Goal: Book appointment/travel/reservation

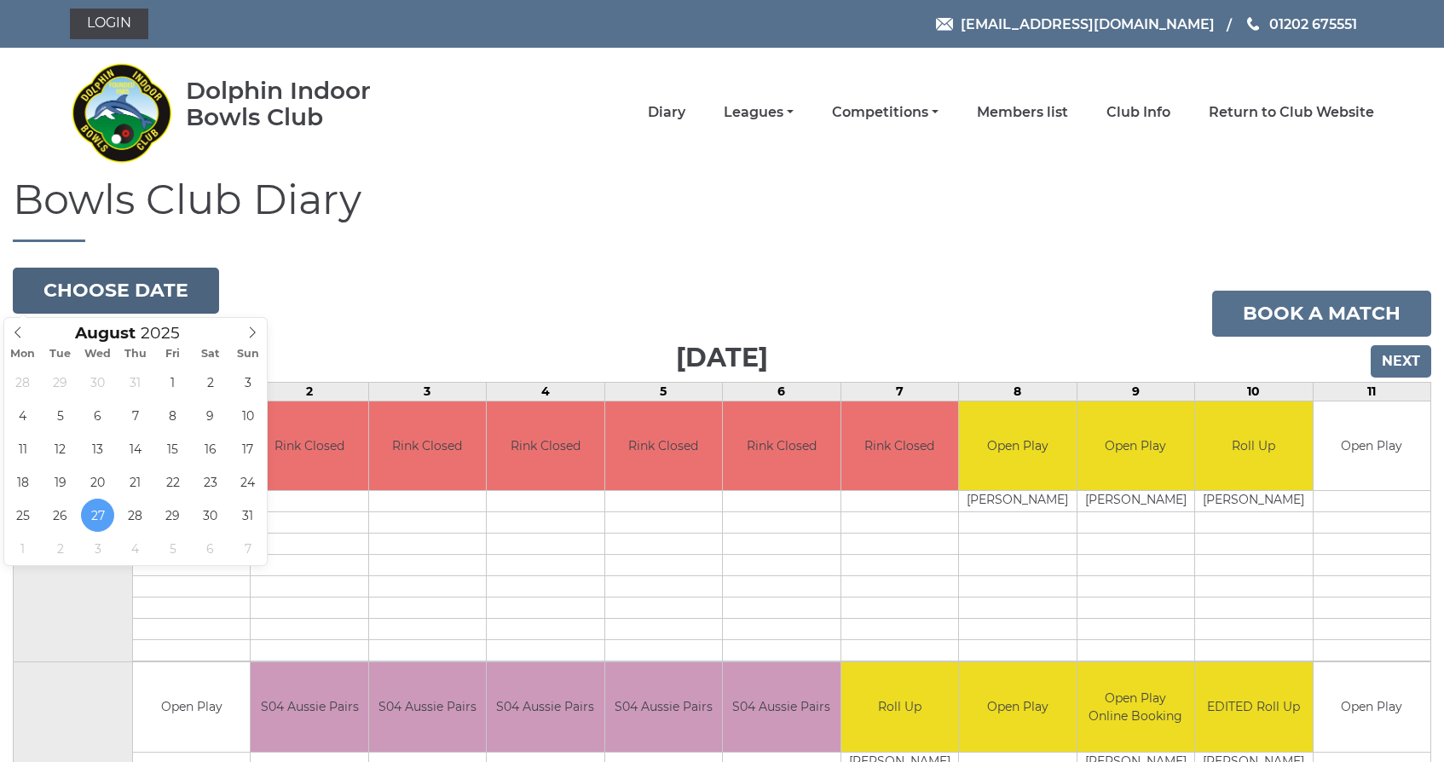
click at [146, 286] on button "Choose date" at bounding box center [116, 291] width 206 height 46
click at [254, 332] on icon at bounding box center [252, 332] width 12 height 12
type input "2025-09-01"
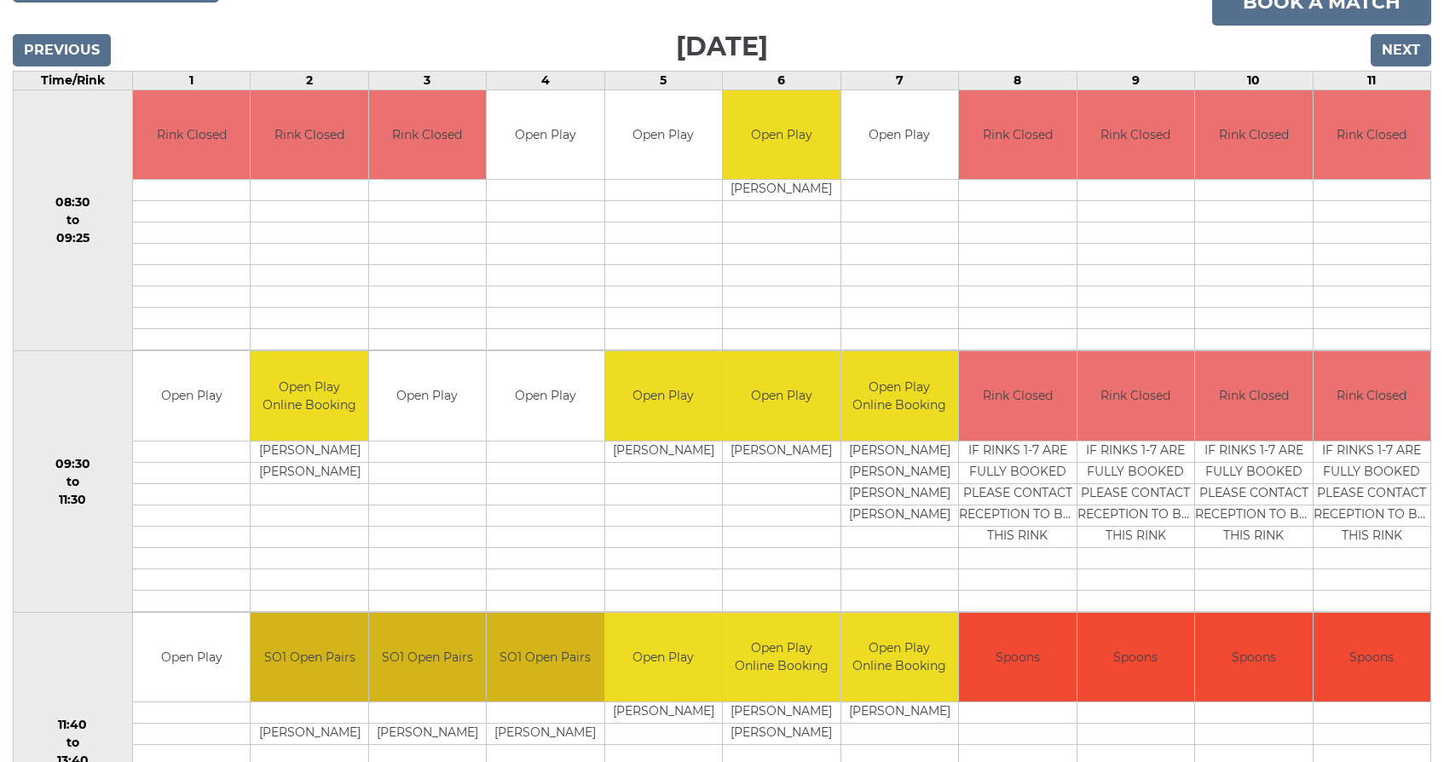
scroll to position [307, 0]
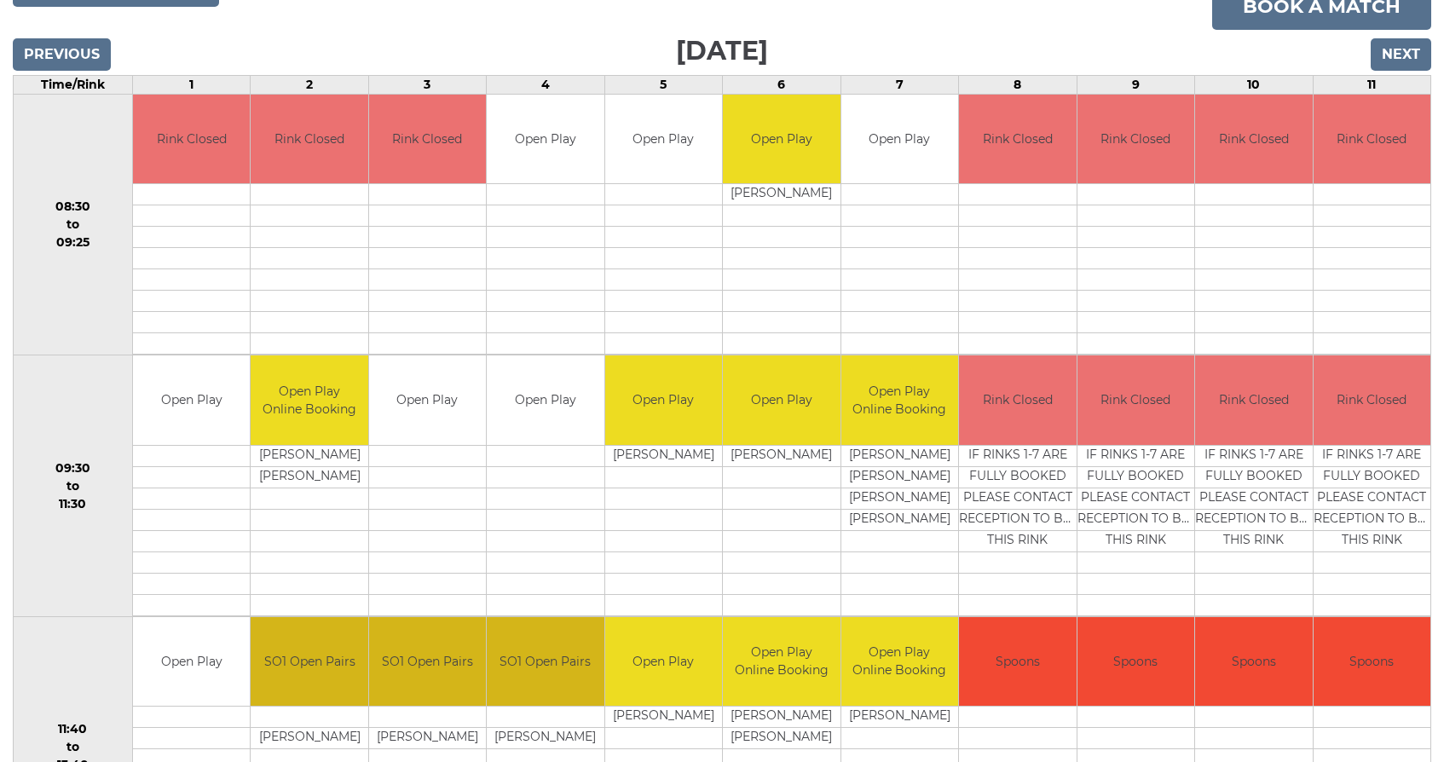
click at [1097, 234] on td at bounding box center [1136, 237] width 117 height 21
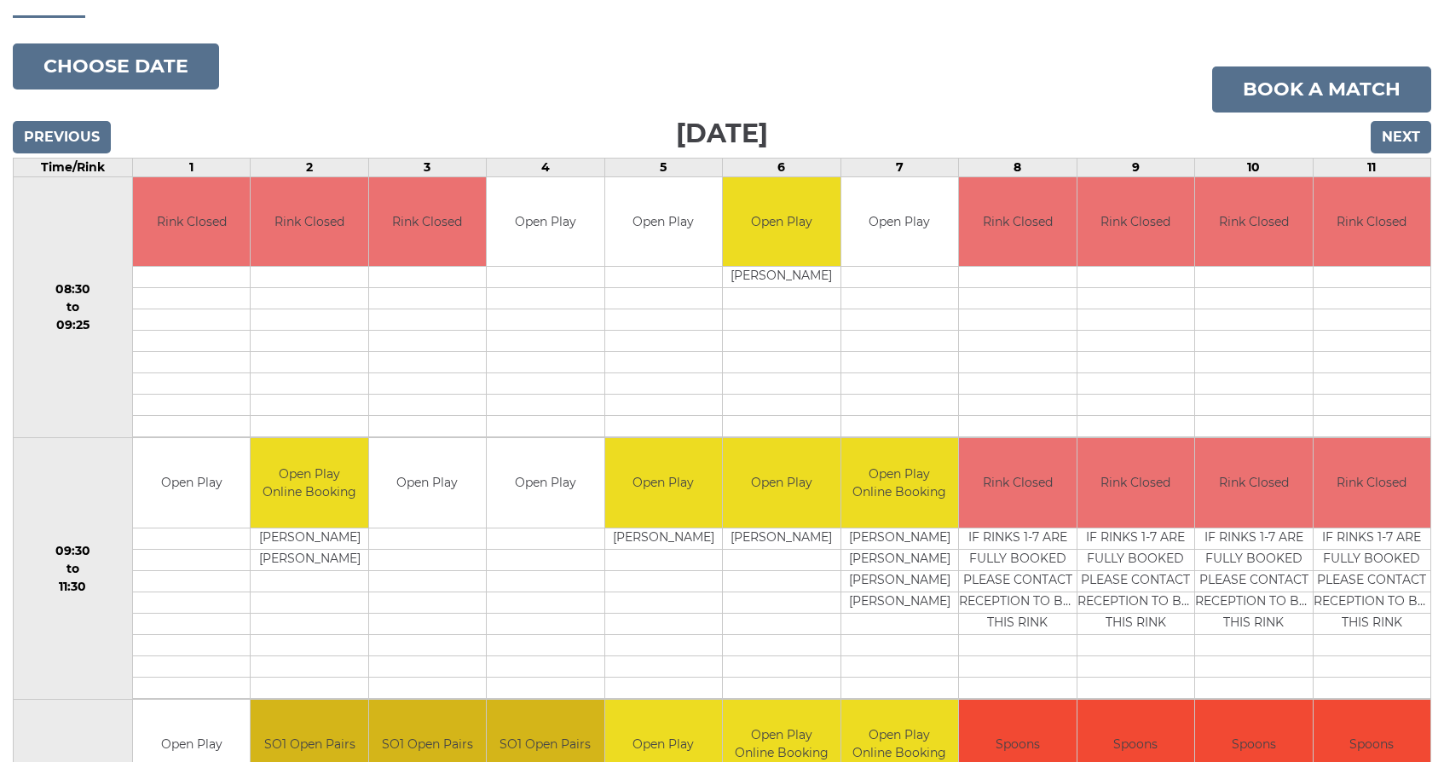
scroll to position [216, 0]
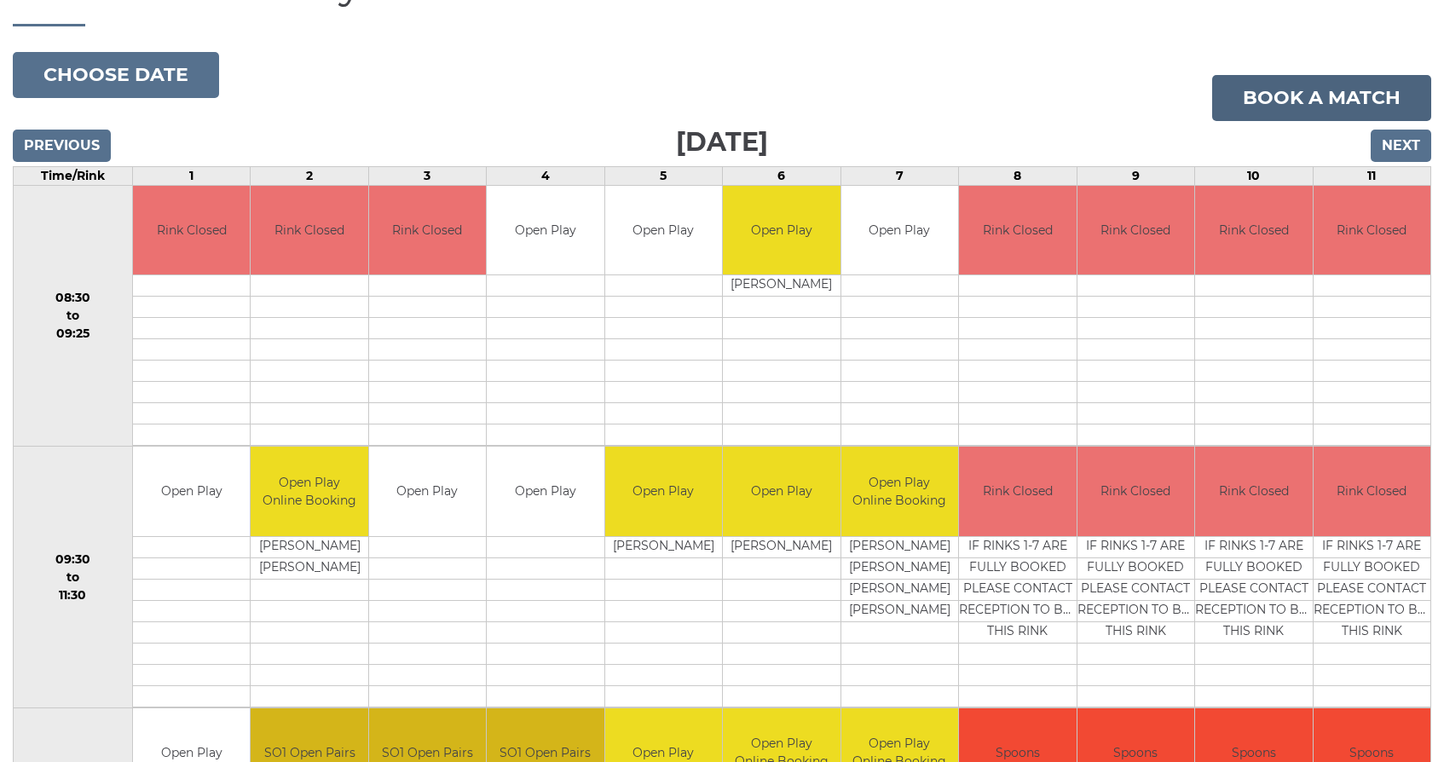
click at [1292, 96] on link "Book a match" at bounding box center [1321, 98] width 219 height 46
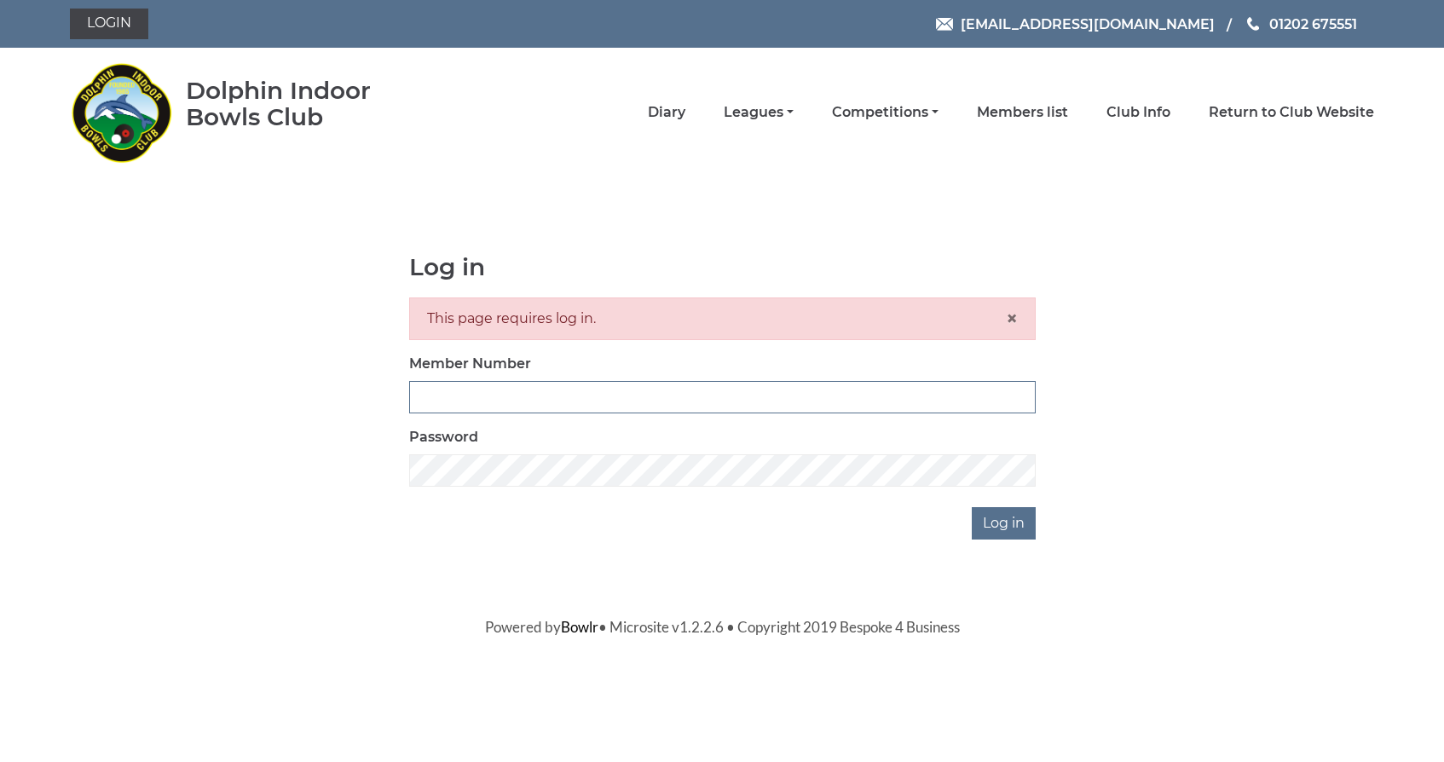
type input "2680"
click at [993, 523] on input "Log in" at bounding box center [1004, 523] width 64 height 32
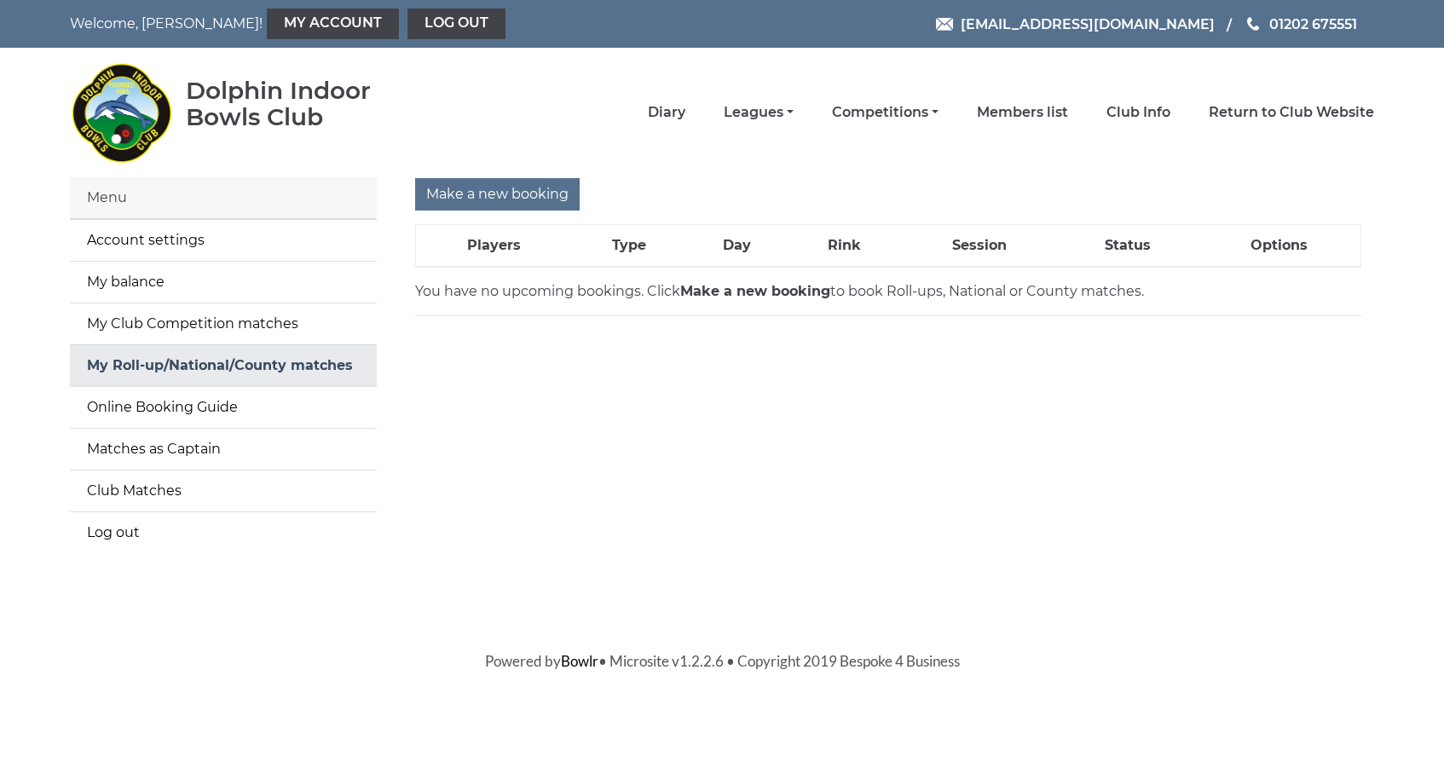
click at [190, 363] on link "My Roll-up/National/County matches" at bounding box center [223, 365] width 307 height 41
click at [505, 240] on th "Players" at bounding box center [494, 246] width 156 height 43
click at [498, 191] on input "Make a new booking" at bounding box center [497, 194] width 165 height 32
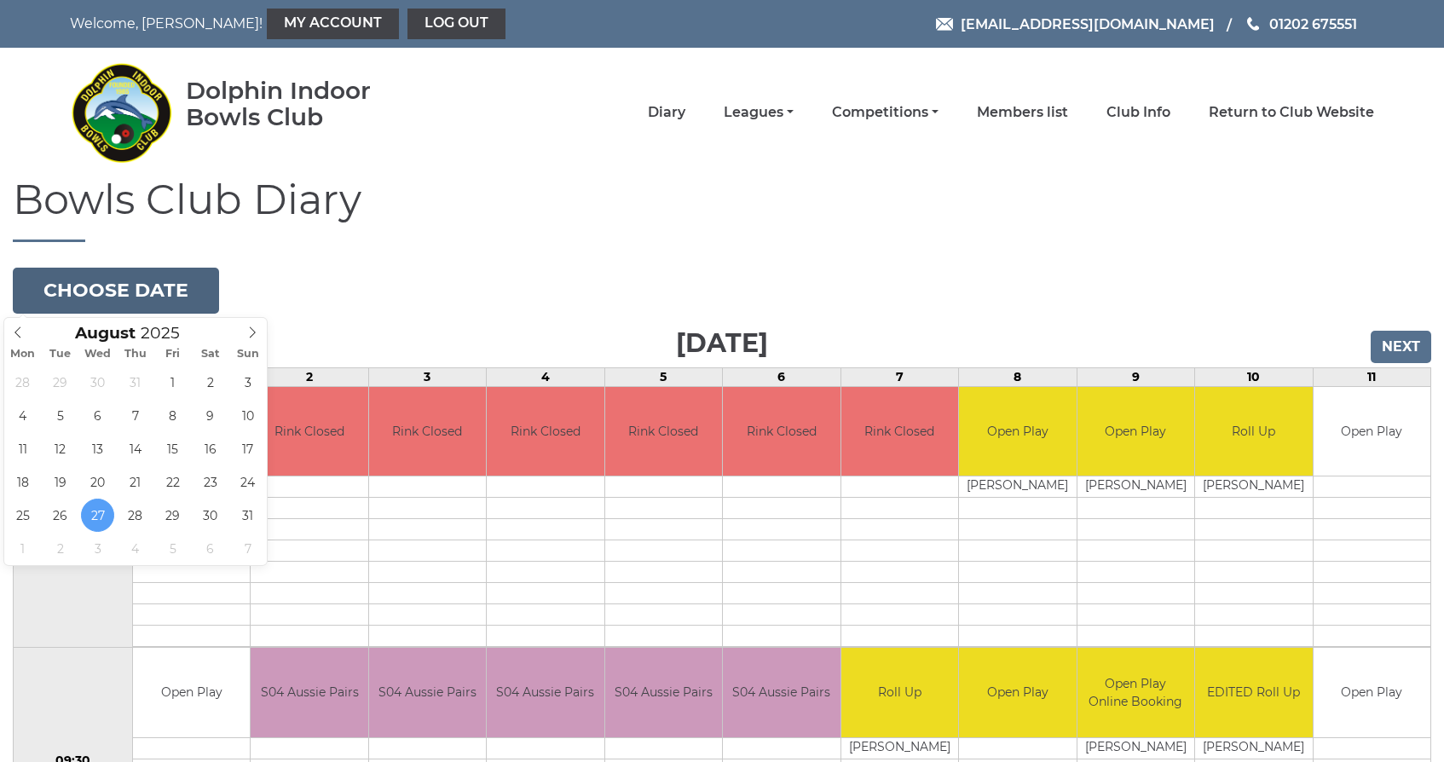
click at [158, 284] on button "Choose date" at bounding box center [116, 291] width 206 height 46
click at [250, 332] on icon at bounding box center [252, 332] width 12 height 12
type input "[DATE]"
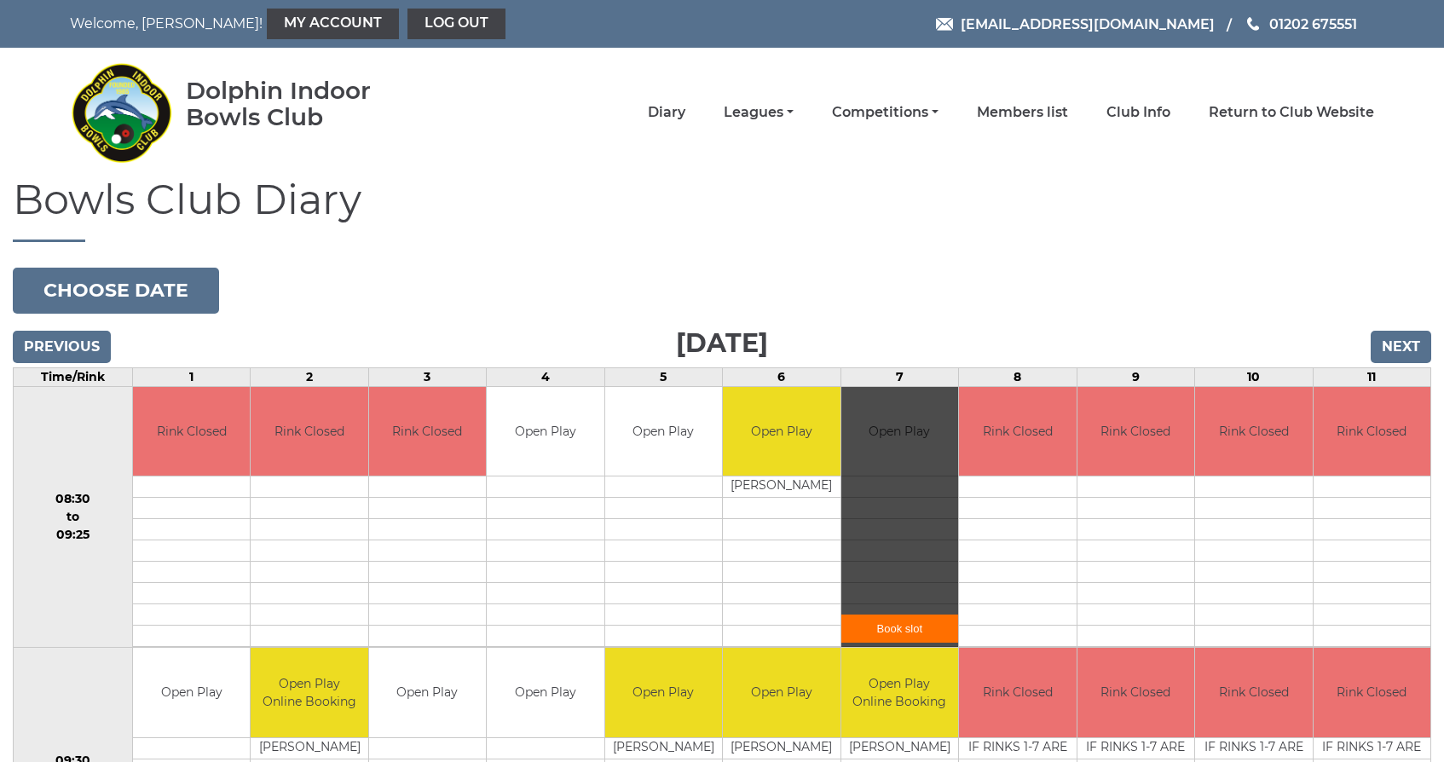
click at [901, 627] on link "Book slot" at bounding box center [899, 629] width 117 height 28
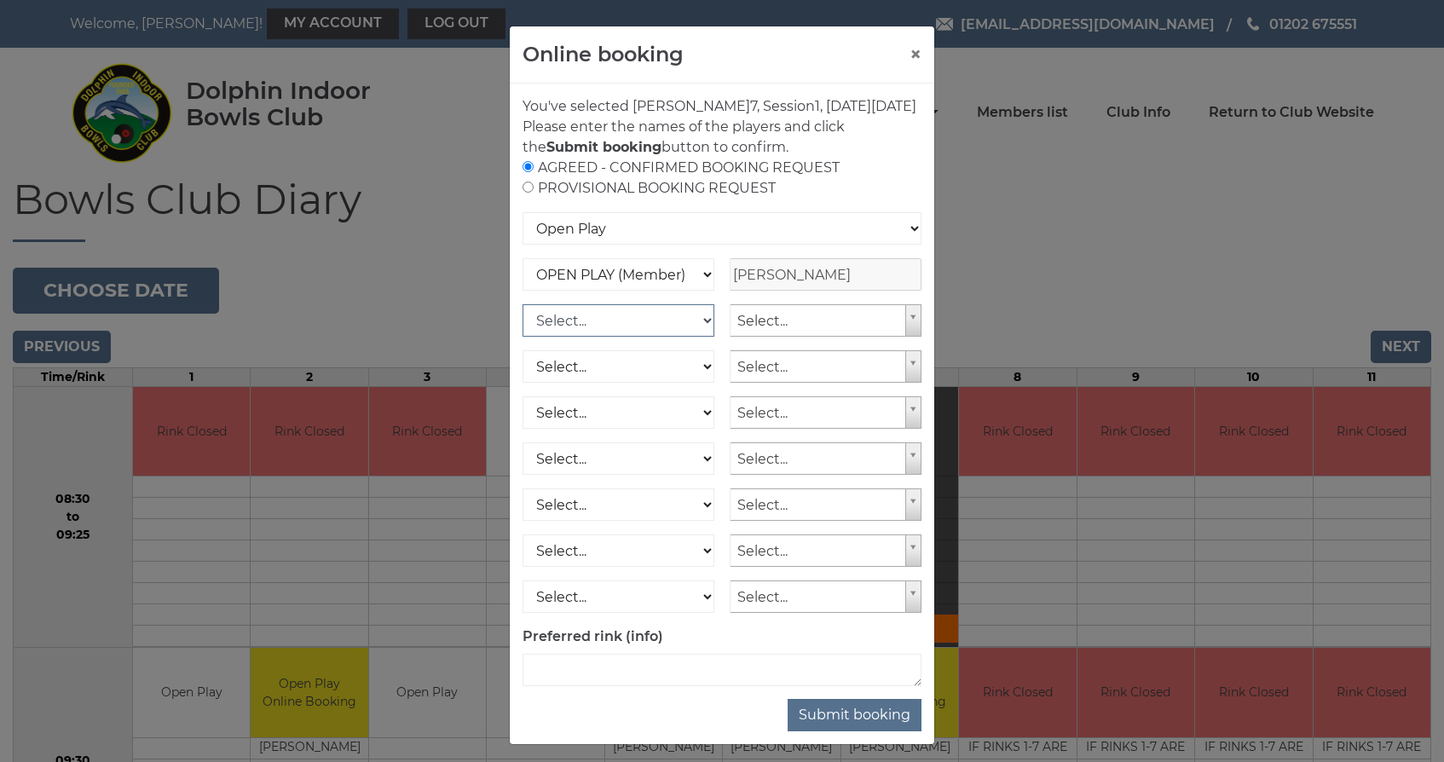
select select "1_12"
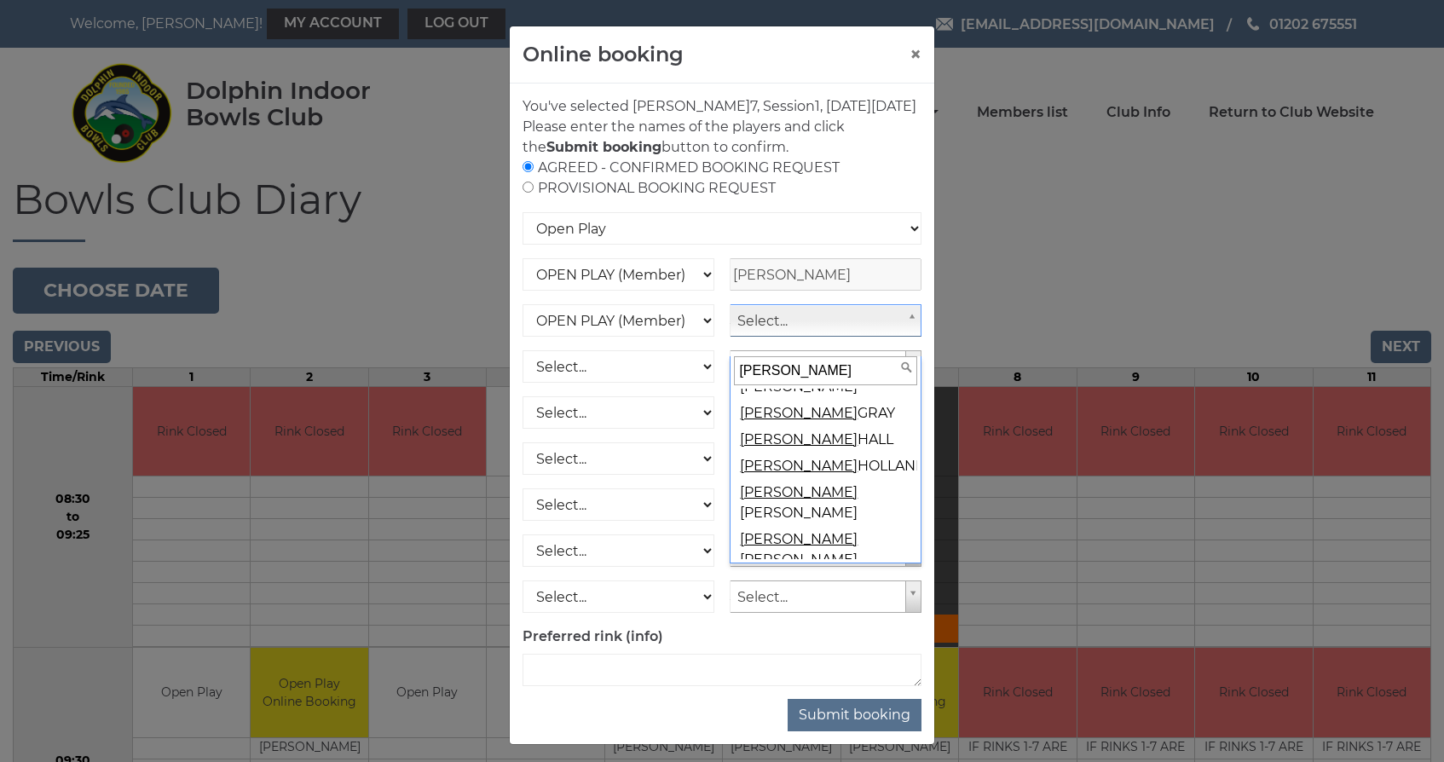
scroll to position [806, 0]
type input "David"
select select "522"
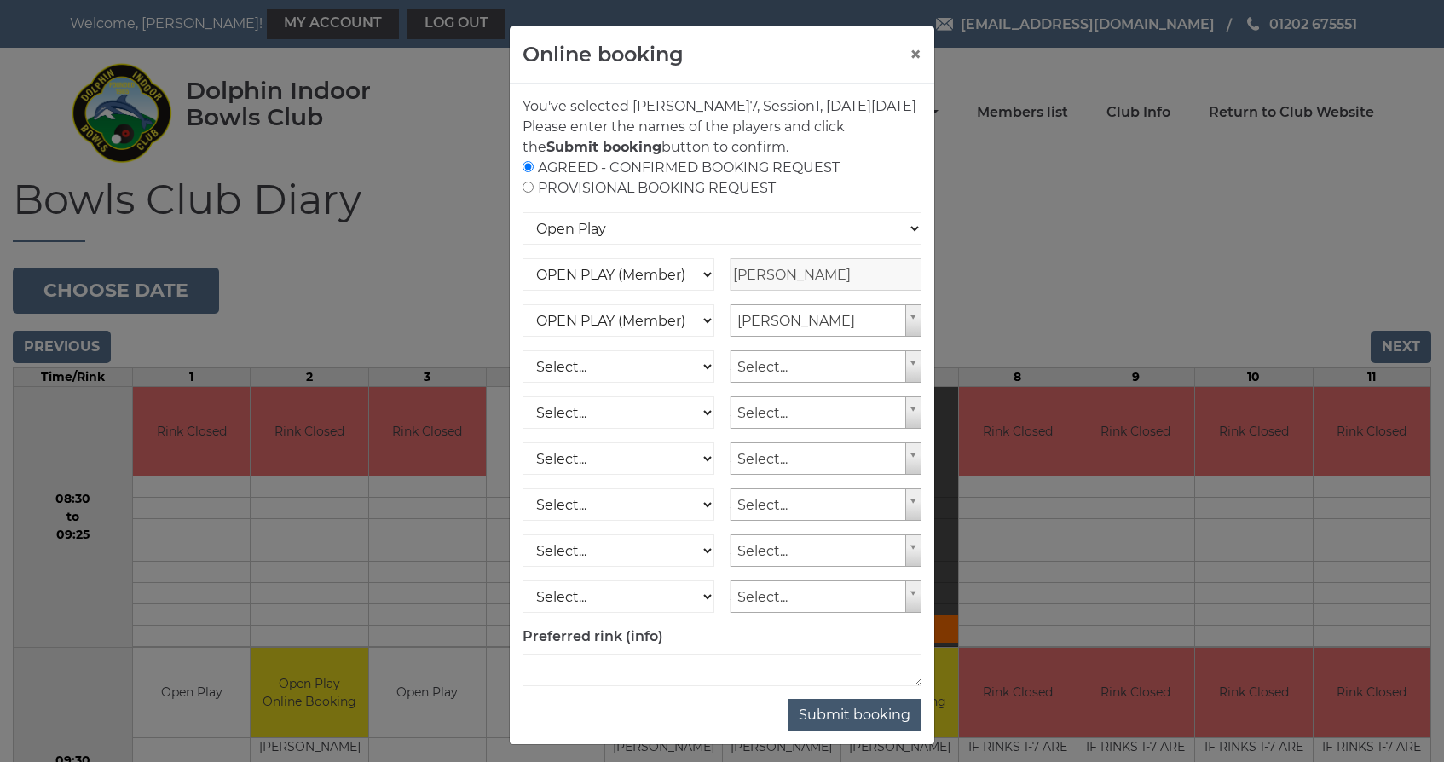
click at [849, 731] on button "Submit booking" at bounding box center [855, 715] width 134 height 32
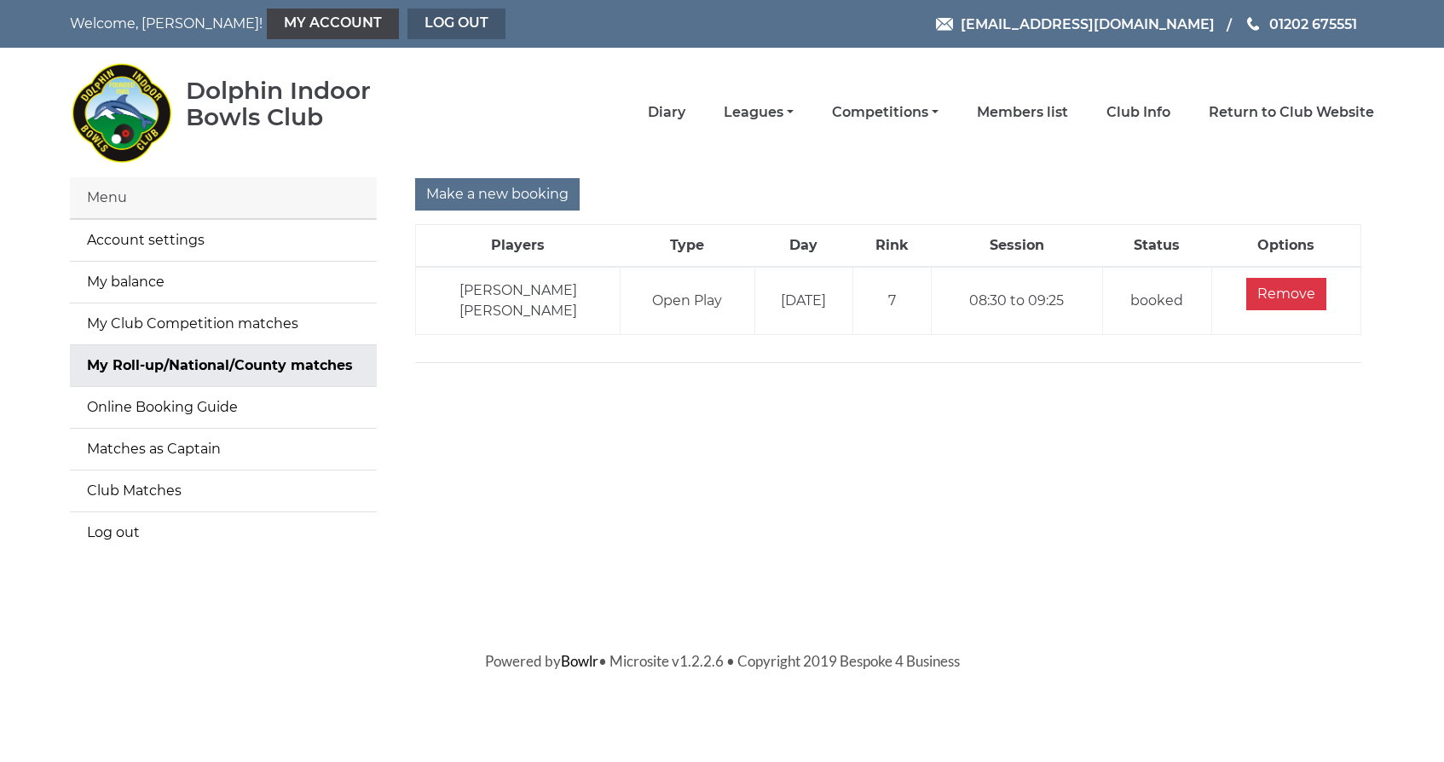
click at [407, 22] on link "Log out" at bounding box center [456, 24] width 98 height 31
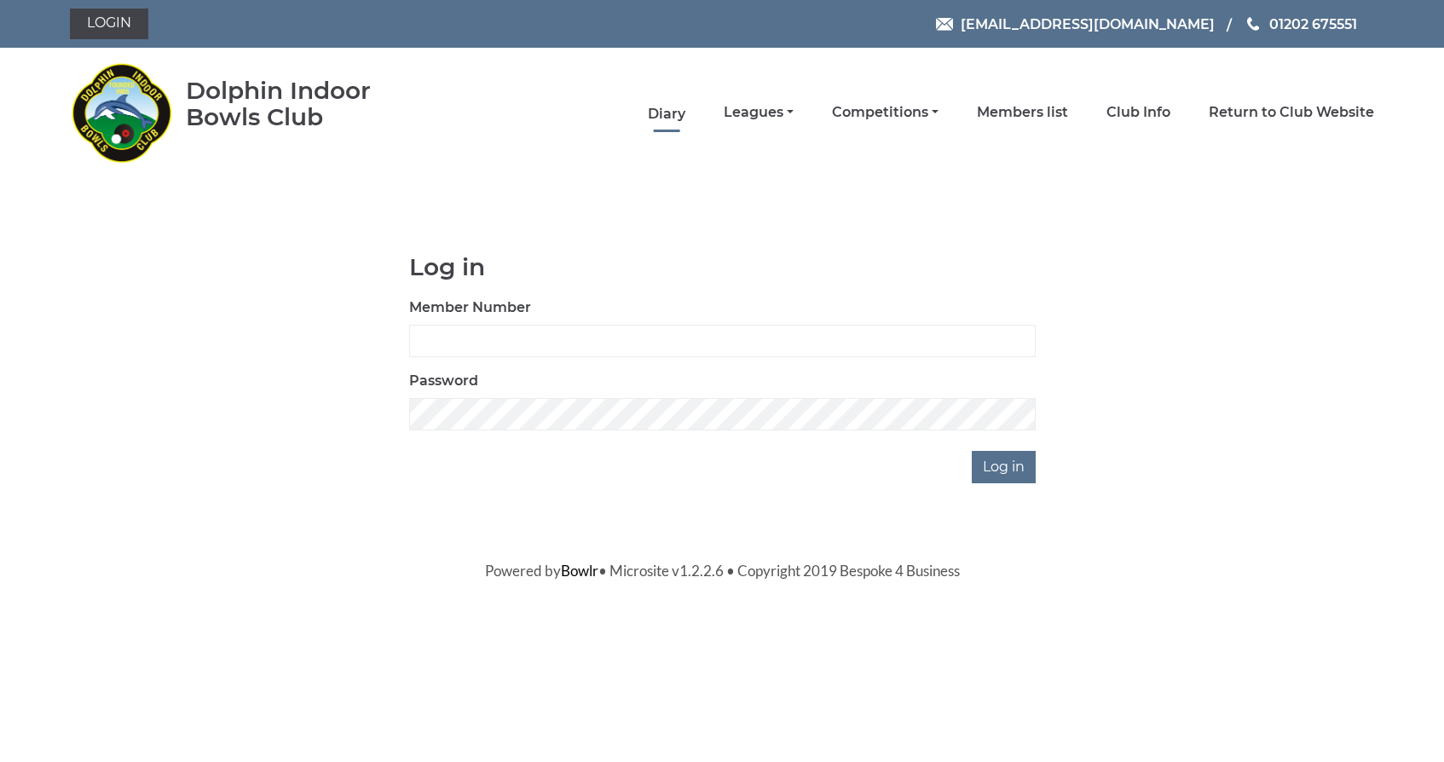
click at [685, 111] on link "Diary" at bounding box center [667, 114] width 38 height 19
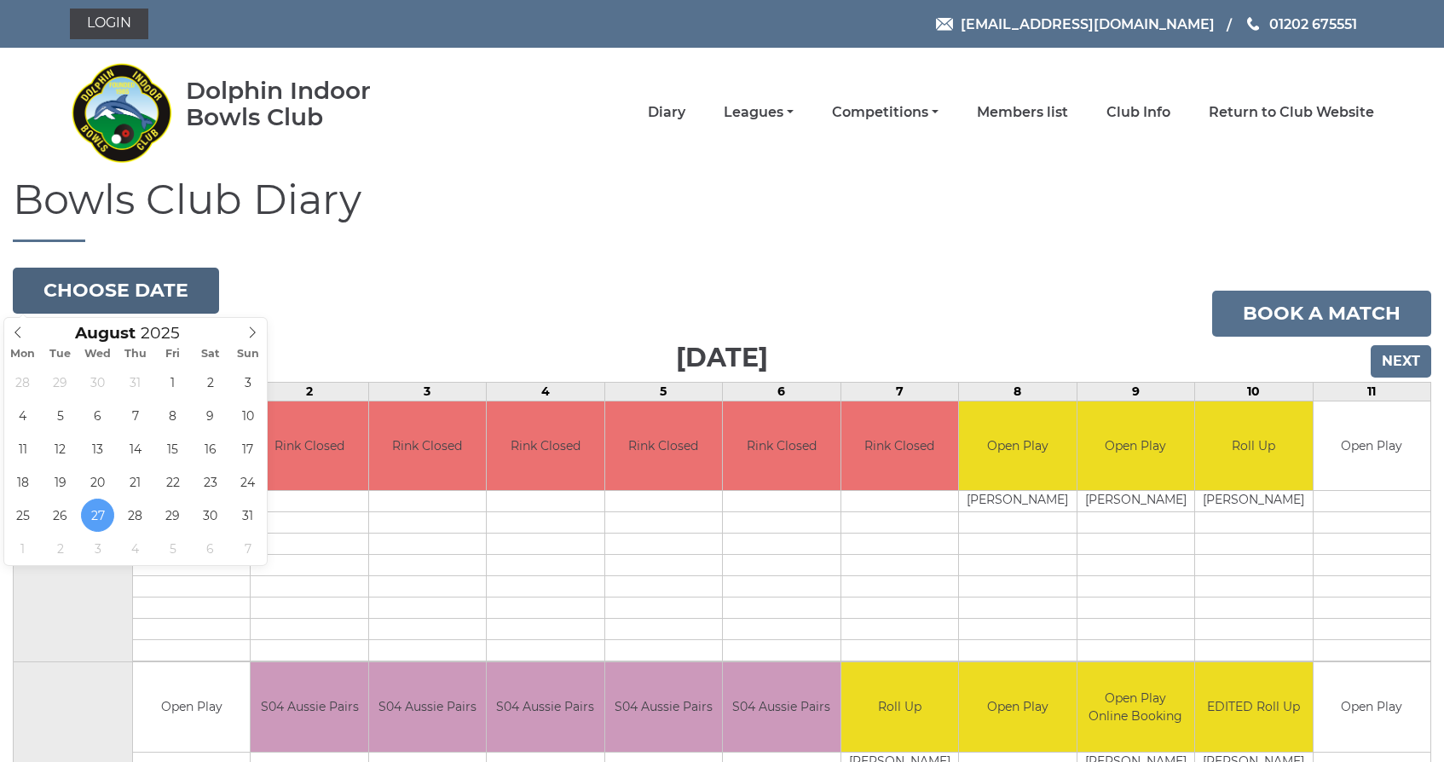
click at [137, 281] on button "Choose date" at bounding box center [116, 291] width 206 height 46
click at [252, 328] on icon at bounding box center [252, 332] width 12 height 12
type input "[DATE]"
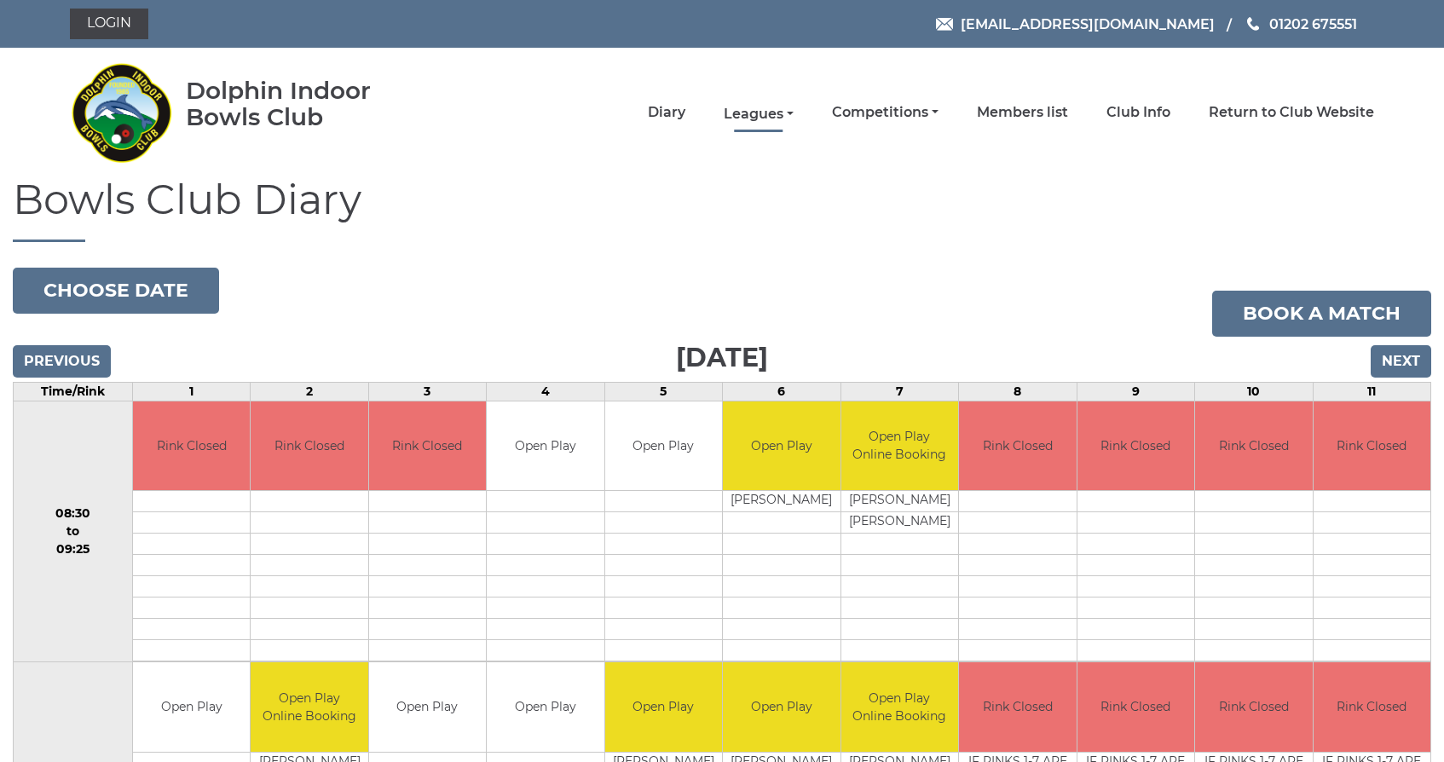
click at [794, 113] on link "Leagues" at bounding box center [759, 114] width 70 height 19
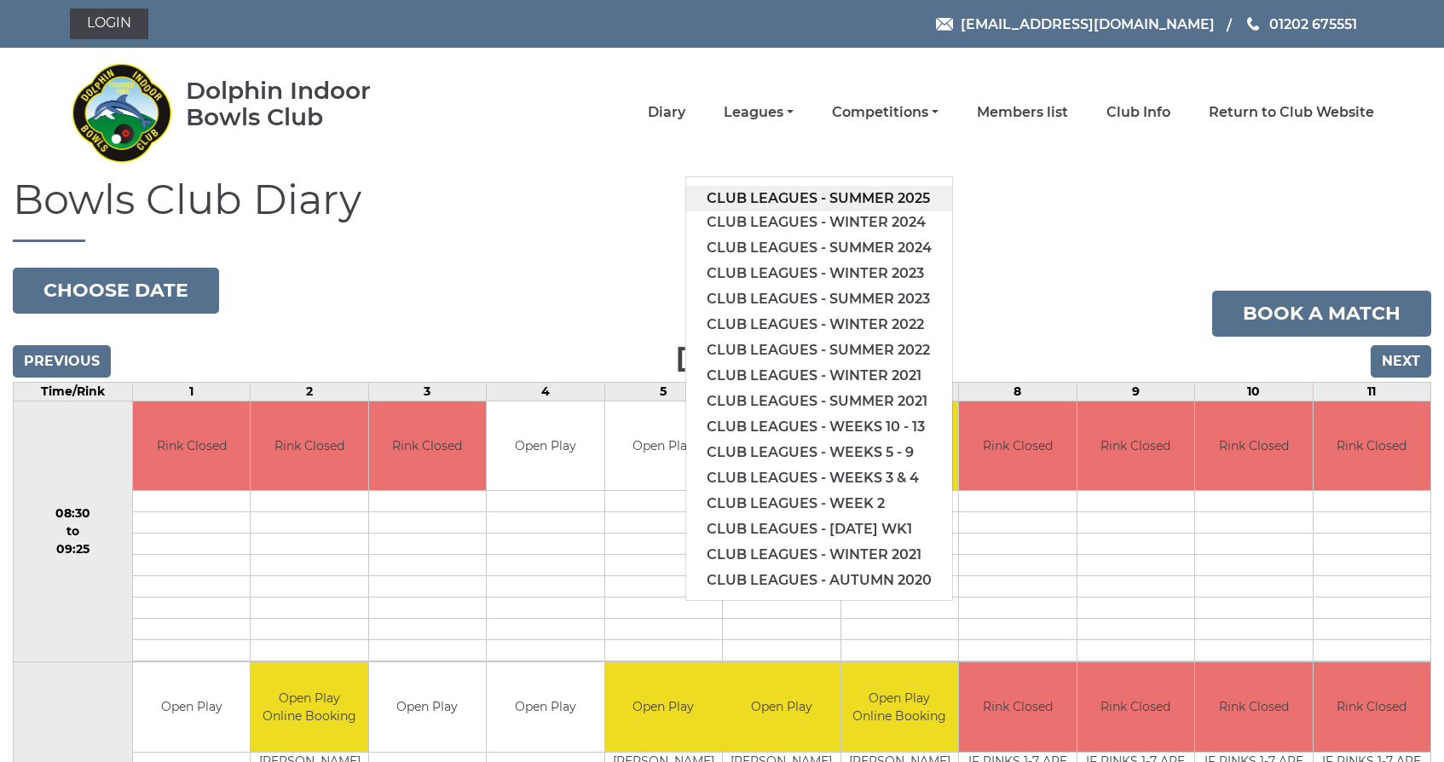
click at [812, 202] on link "Club leagues - Summer 2025" at bounding box center [819, 199] width 266 height 26
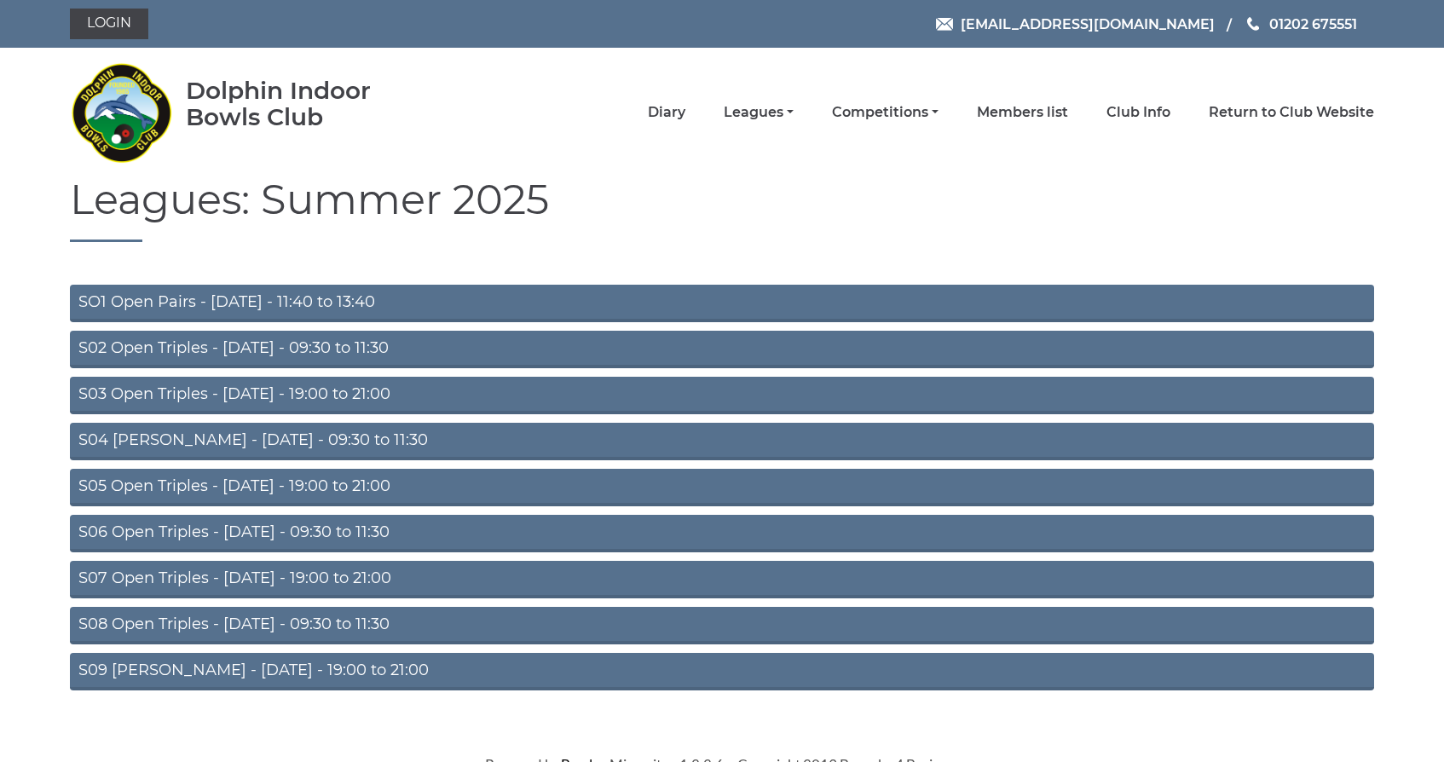
click at [244, 344] on link "S02 Open Triples - Tuesday - 09:30 to 11:30" at bounding box center [722, 350] width 1304 height 38
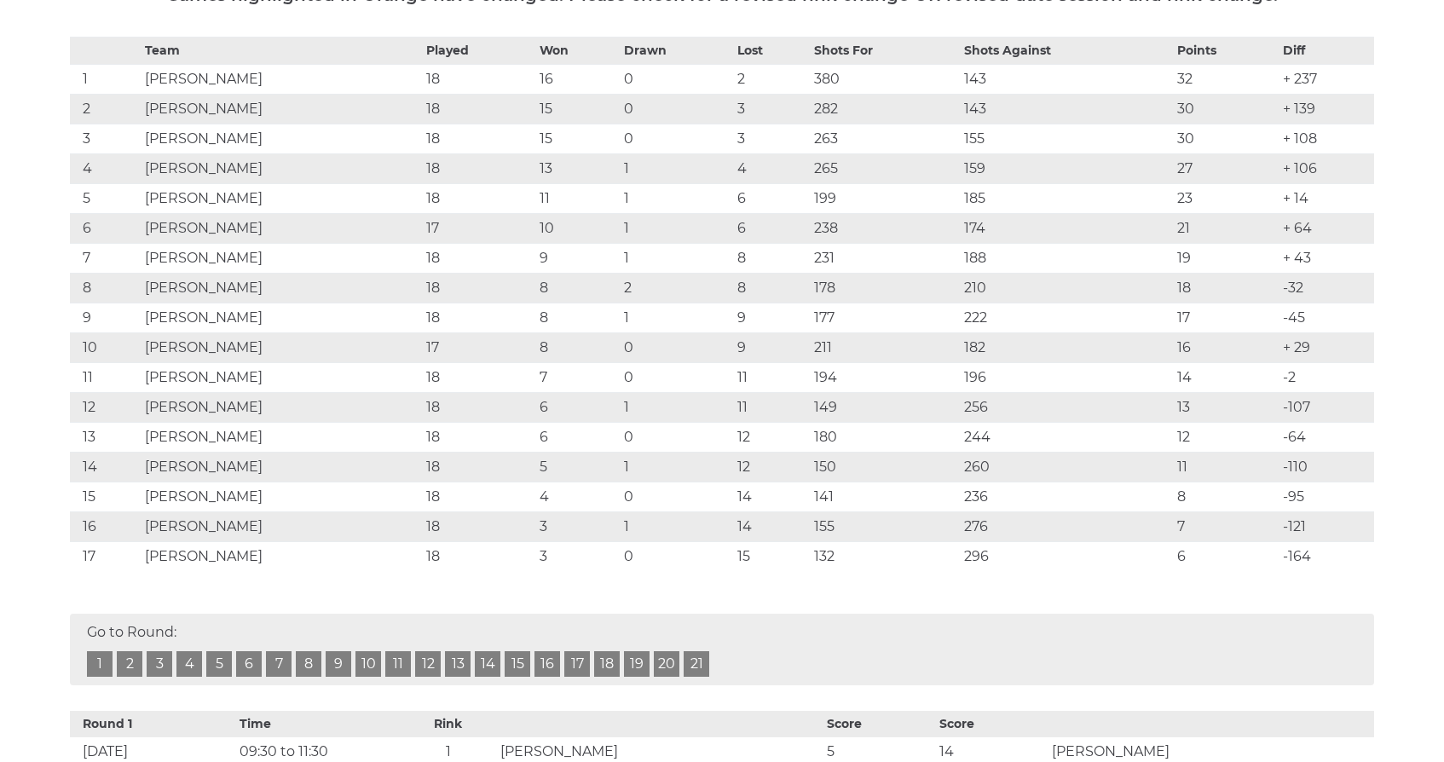
scroll to position [359, 0]
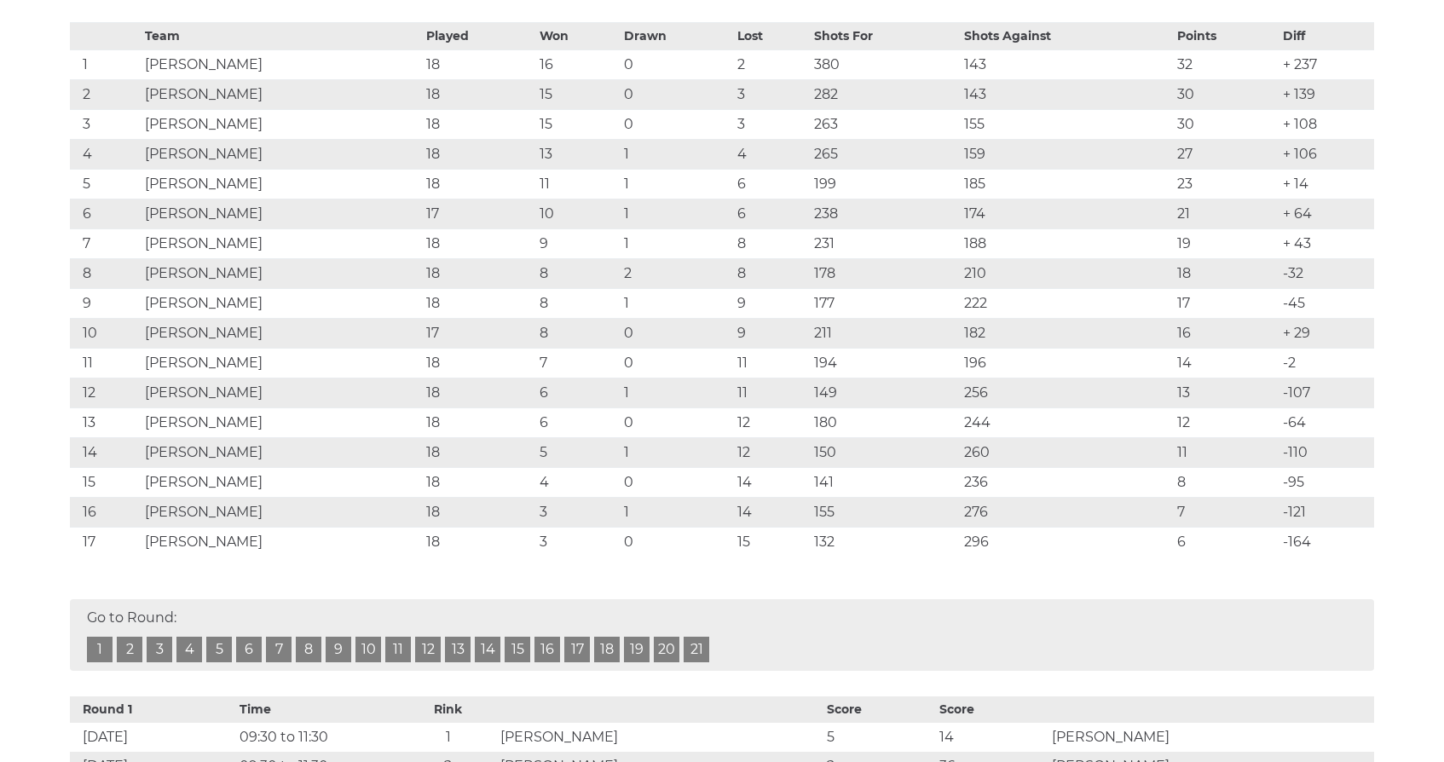
click at [637, 644] on link "19" at bounding box center [637, 650] width 26 height 26
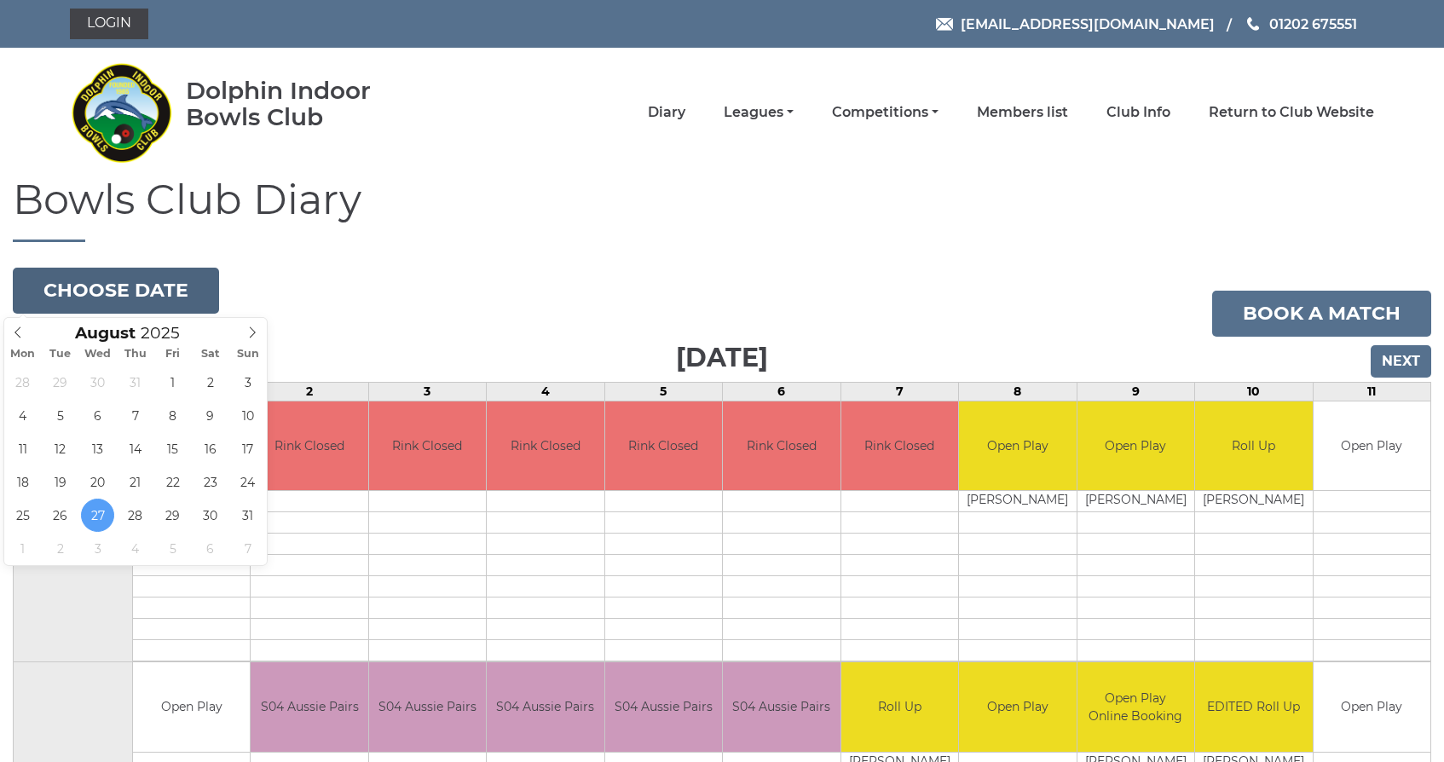
click at [128, 288] on button "Choose date" at bounding box center [116, 291] width 206 height 46
click at [249, 326] on span at bounding box center [253, 330] width 28 height 24
type input "2025-09-01"
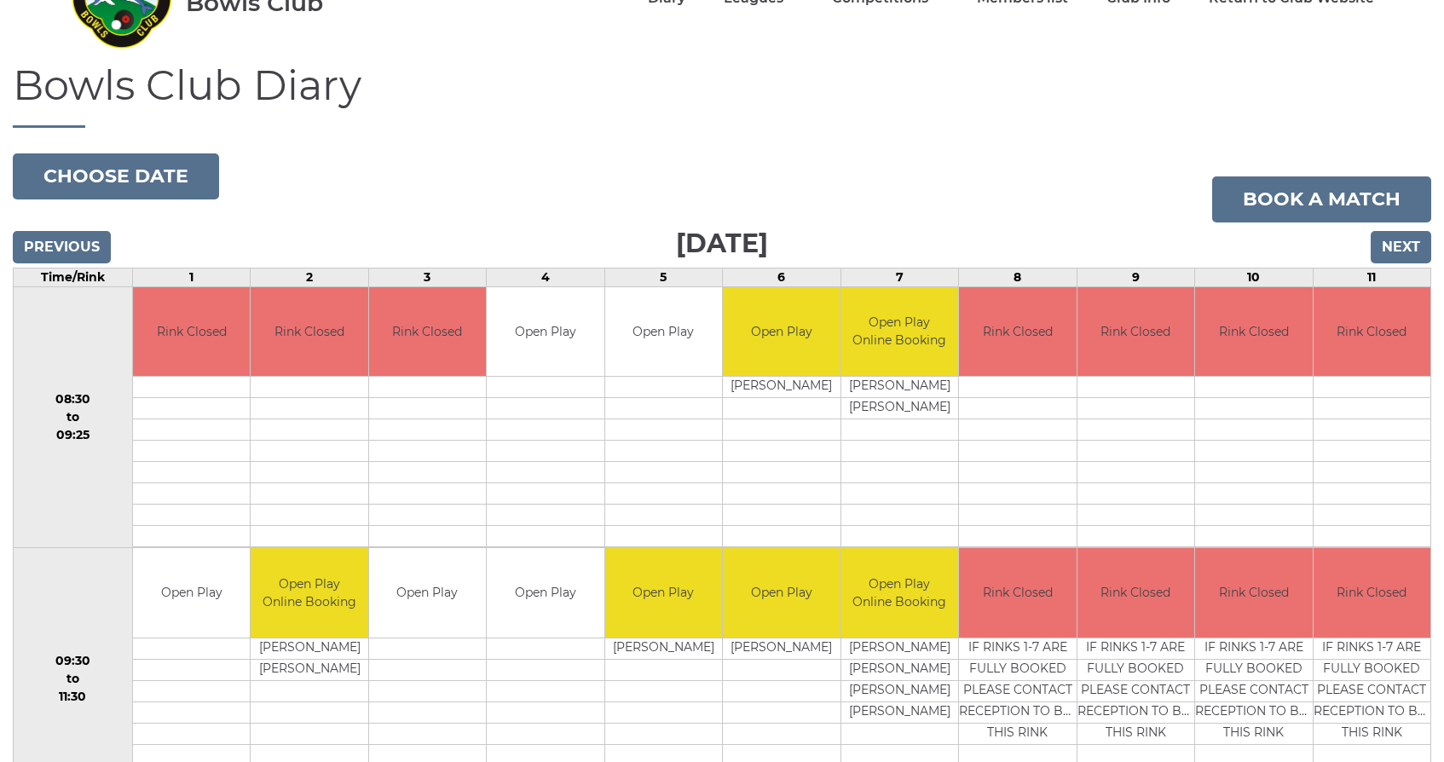
scroll to position [125, 0]
